Goal: Information Seeking & Learning: Learn about a topic

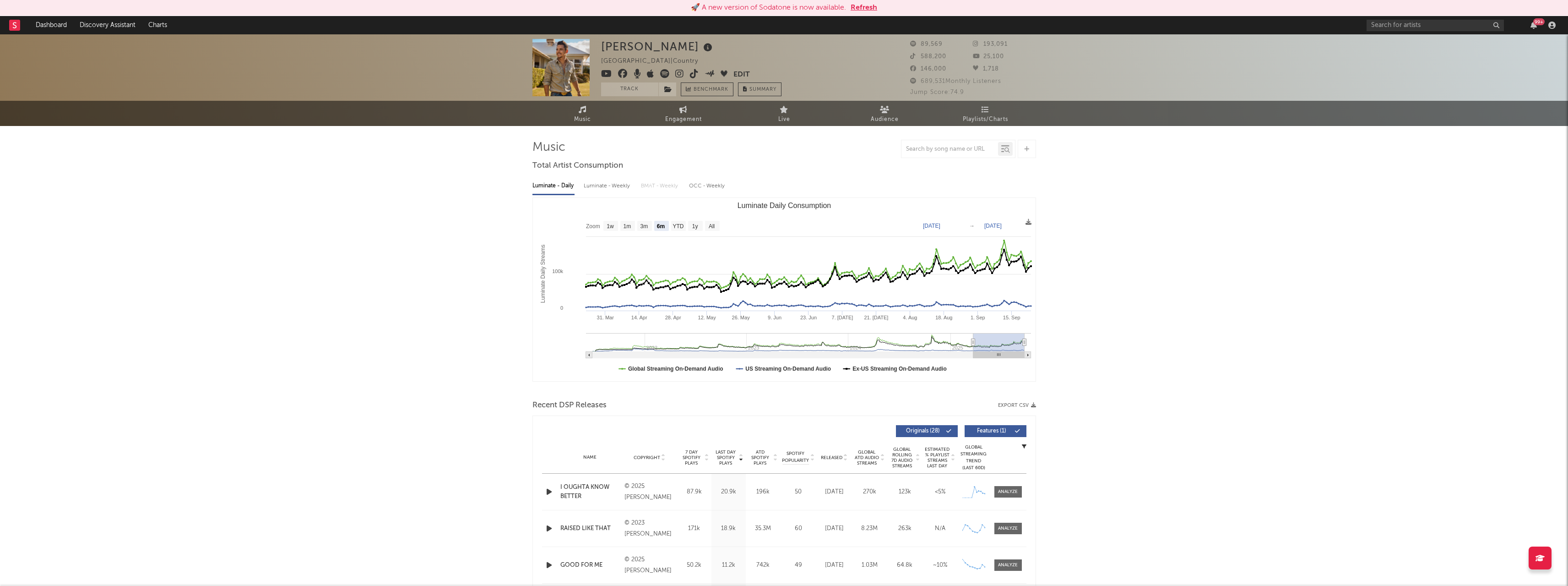
select select "6m"
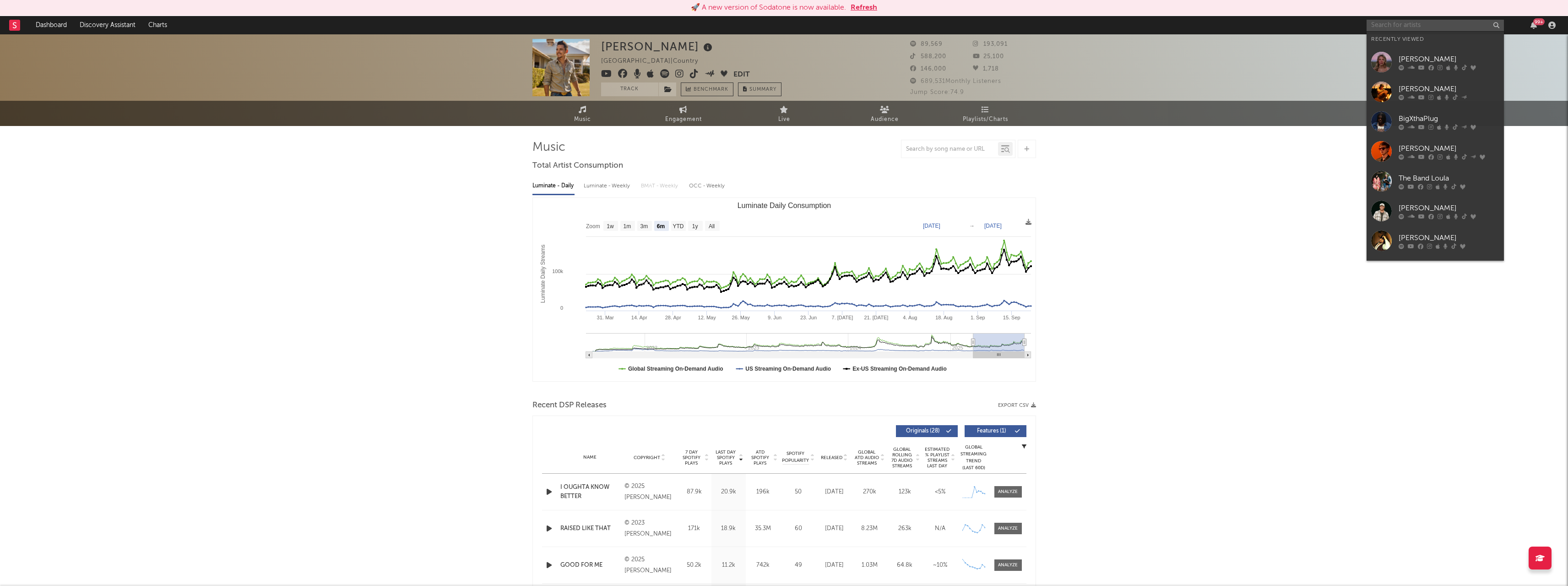
click at [1393, 26] on input "text" at bounding box center [1435, 25] width 137 height 12
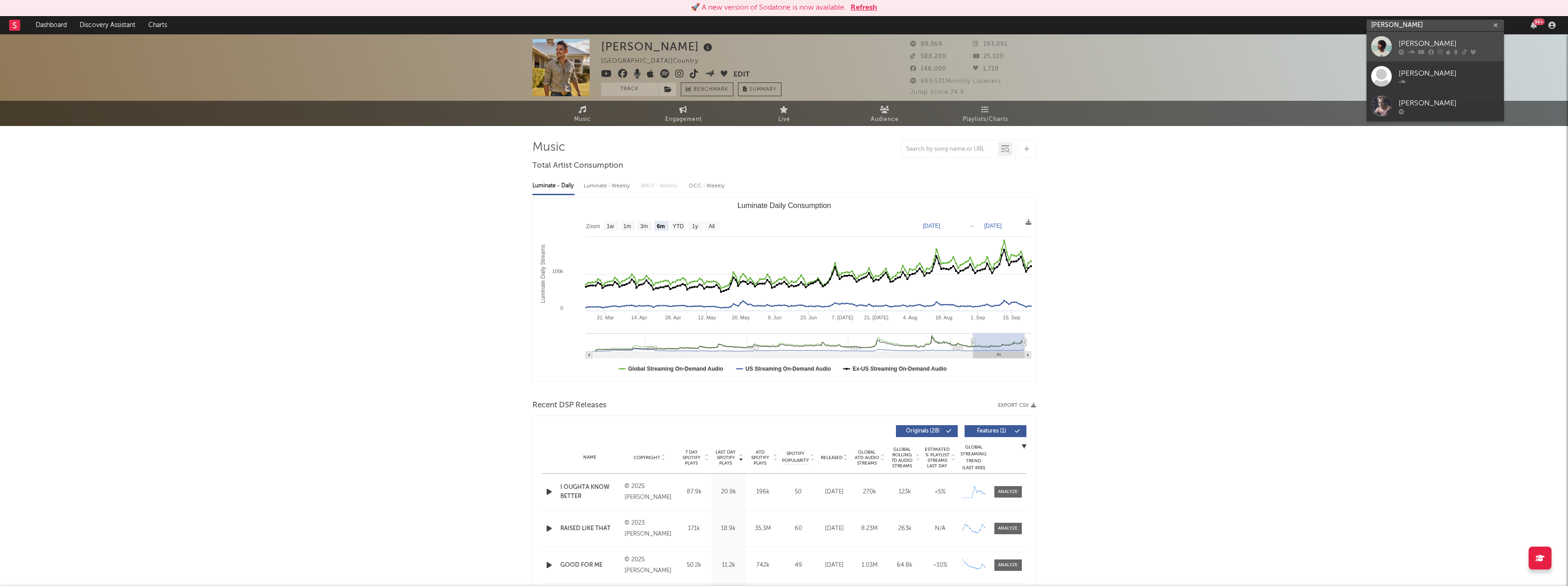
type input "[PERSON_NAME]"
click at [1393, 44] on link "[PERSON_NAME]" at bounding box center [1435, 47] width 137 height 29
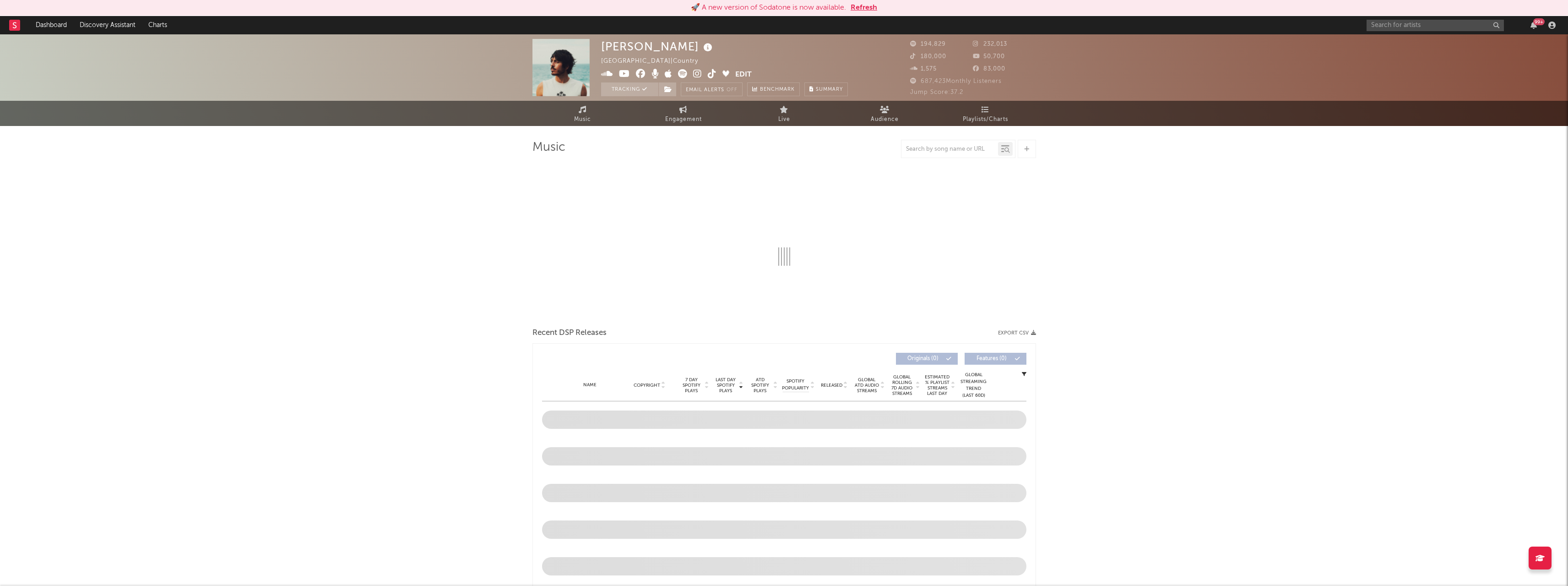
select select "6m"
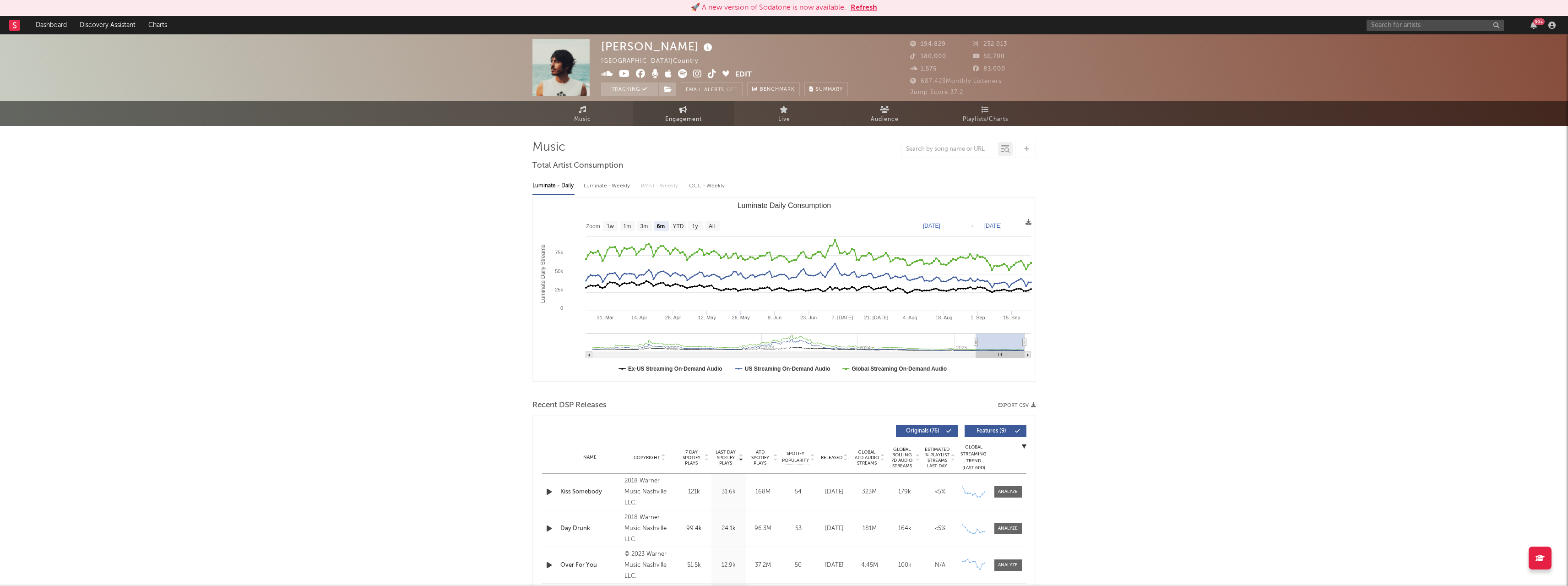
click at [665, 120] on span "Engagement" at bounding box center [683, 119] width 36 height 11
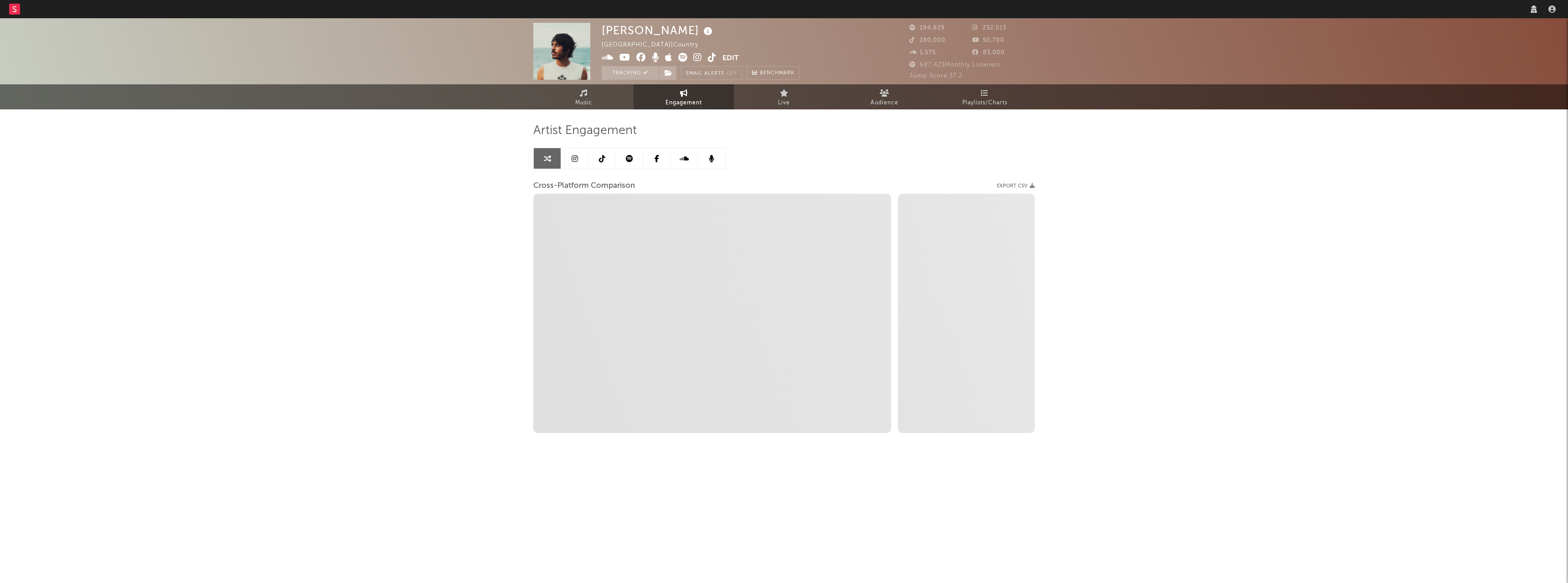
select select "1w"
select select "1m"
